Goal: Task Accomplishment & Management: Manage account settings

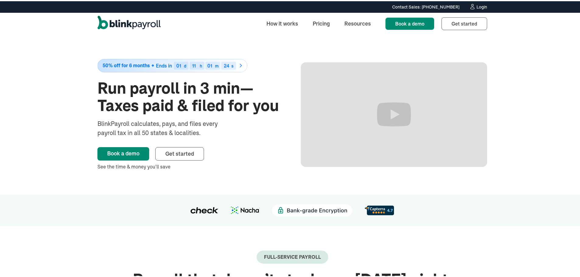
click at [483, 4] on div "Login" at bounding box center [481, 6] width 11 height 4
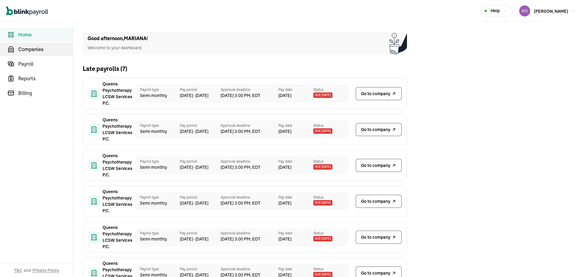
click at [31, 45] on link "Companies" at bounding box center [36, 49] width 73 height 13
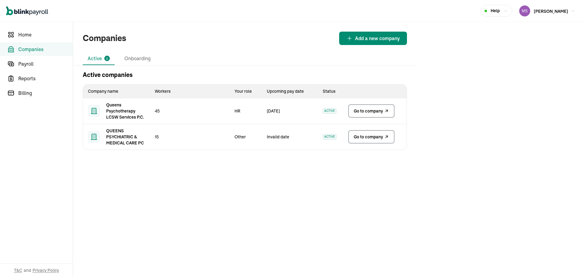
click at [351, 113] on link "Go to company" at bounding box center [371, 110] width 46 height 13
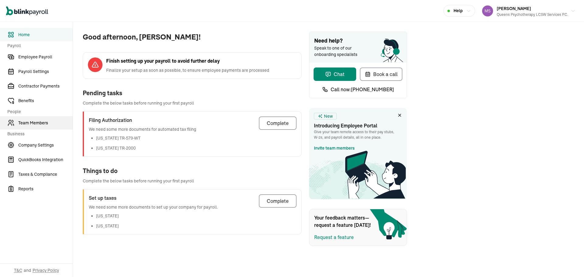
click at [47, 122] on span "Team Members" at bounding box center [45, 123] width 54 height 6
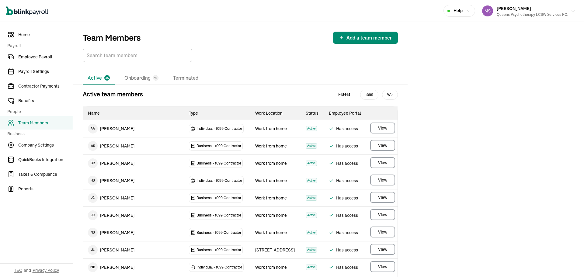
scroll to position [459, 0]
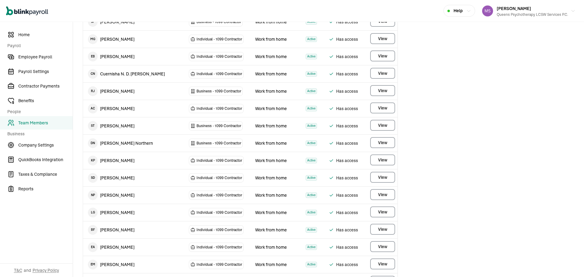
scroll to position [430, 0]
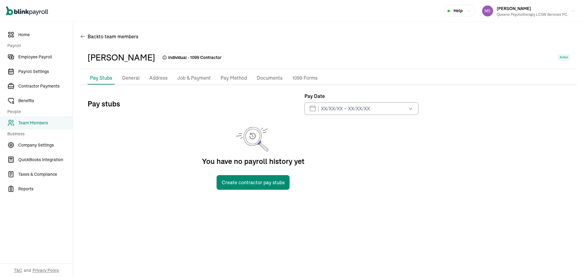
click at [134, 81] on p "General" at bounding box center [131, 78] width 18 height 8
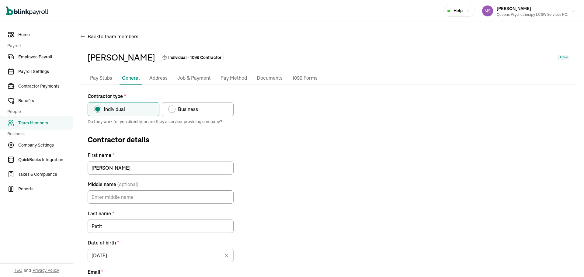
click at [234, 81] on p "Pay Method" at bounding box center [234, 78] width 26 height 8
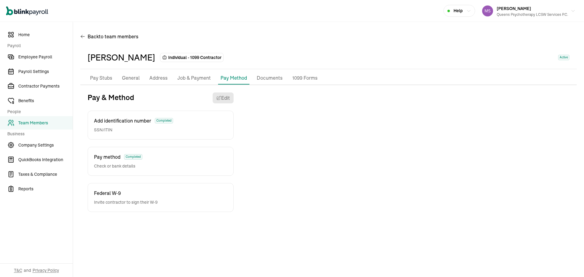
click at [219, 104] on div "Pay & Method Edit Add identification number Completed SSN/ITIN Pay method Compl…" at bounding box center [160, 153] width 161 height 120
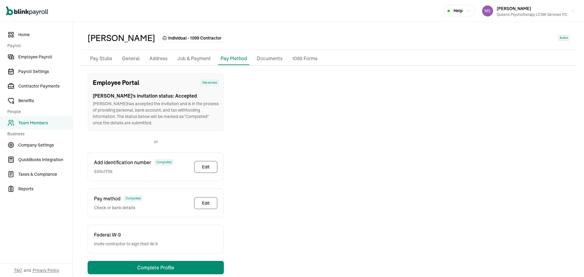
scroll to position [30, 0]
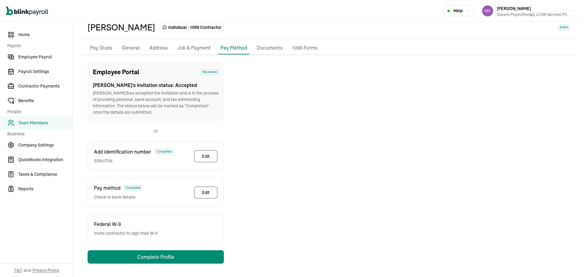
click at [153, 233] on span "Invite contractor to sign their W-9" at bounding box center [126, 233] width 64 height 6
click at [310, 226] on div "Employee Portal Has access Kerby 's invitation status: Accepted Kerby has accep…" at bounding box center [328, 162] width 497 height 201
click at [201, 160] on button "Edit" at bounding box center [205, 156] width 23 height 12
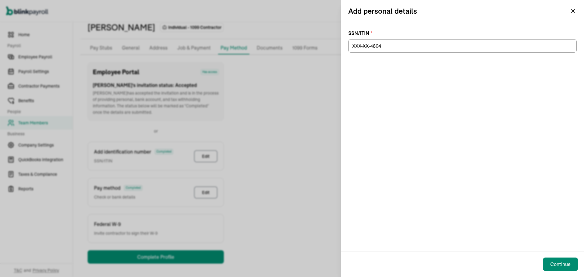
click at [570, 6] on div "Add personal details" at bounding box center [462, 11] width 243 height 22
click at [575, 7] on div "Add personal details" at bounding box center [462, 11] width 243 height 22
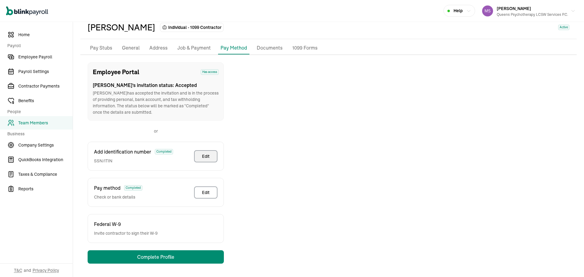
click at [311, 46] on p "1099 Forms" at bounding box center [304, 48] width 25 height 8
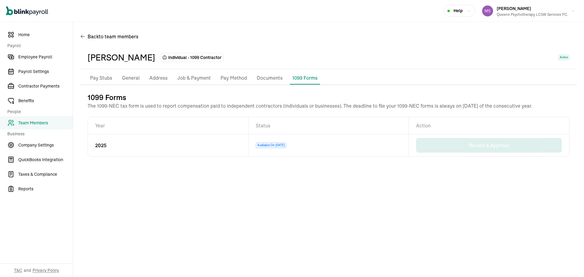
scroll to position [0, 0]
click at [262, 79] on p "Documents" at bounding box center [270, 78] width 26 height 8
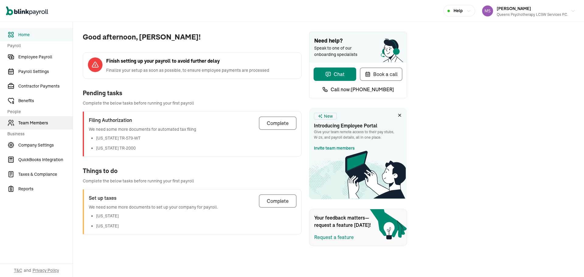
click at [47, 122] on span "Team Members" at bounding box center [45, 123] width 54 height 6
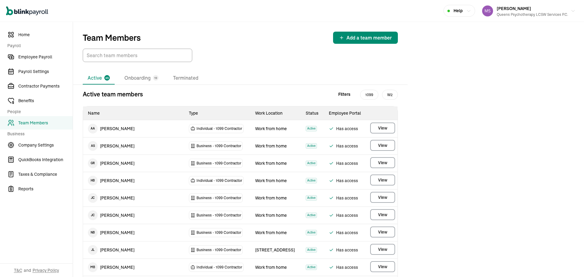
scroll to position [459, 0]
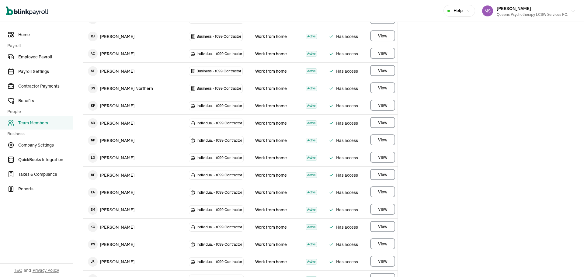
scroll to position [430, 0]
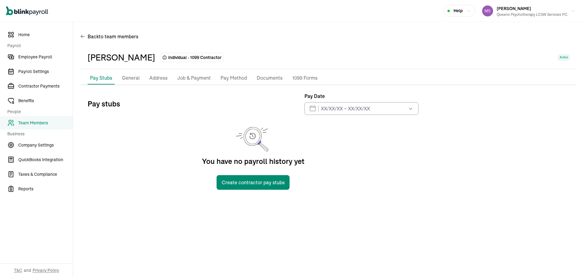
click at [134, 81] on p "General" at bounding box center [131, 78] width 18 height 8
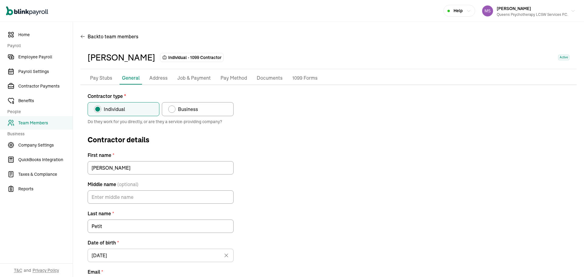
click at [234, 81] on p "Pay Method" at bounding box center [234, 78] width 26 height 8
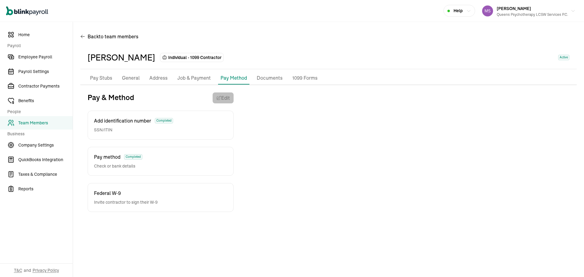
click at [219, 104] on div "Pay & Method Edit Add identification number Completed SSN/ITIN Pay method Compl…" at bounding box center [160, 153] width 161 height 120
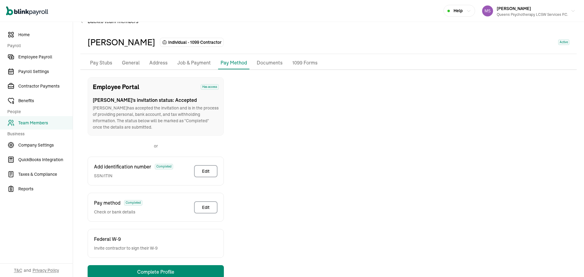
scroll to position [30, 0]
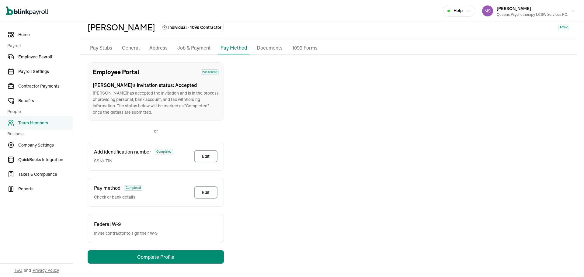
click at [153, 233] on span "Invite contractor to sign their W-9" at bounding box center [126, 233] width 64 height 6
click at [310, 226] on div "Employee Portal Has access Kerby 's invitation status: Accepted Kerby has accep…" at bounding box center [328, 162] width 497 height 201
click at [201, 160] on button "Edit" at bounding box center [205, 156] width 23 height 12
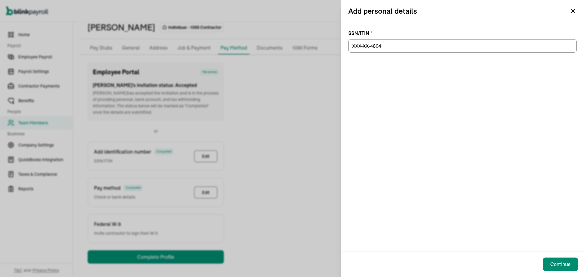
click at [570, 6] on div "Add personal details" at bounding box center [462, 11] width 243 height 22
click at [575, 7] on div "Add personal details" at bounding box center [462, 11] width 243 height 22
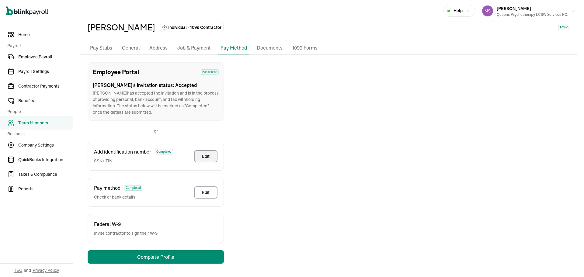
click at [311, 46] on p "1099 Forms" at bounding box center [304, 48] width 25 height 8
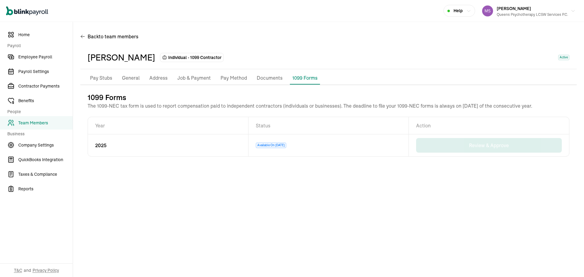
scroll to position [0, 0]
click at [262, 79] on p "Documents" at bounding box center [270, 78] width 26 height 8
